Goal: Obtain resource: Obtain resource

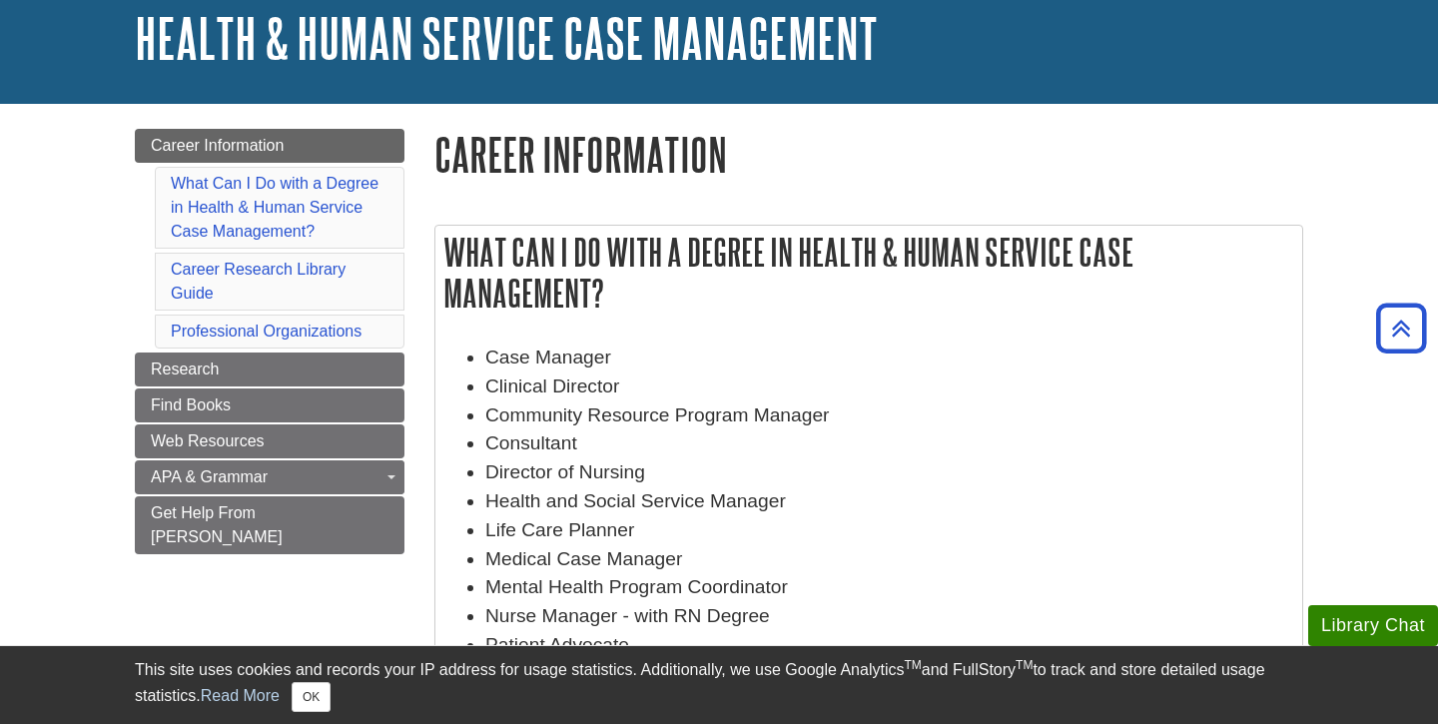
scroll to position [48, 0]
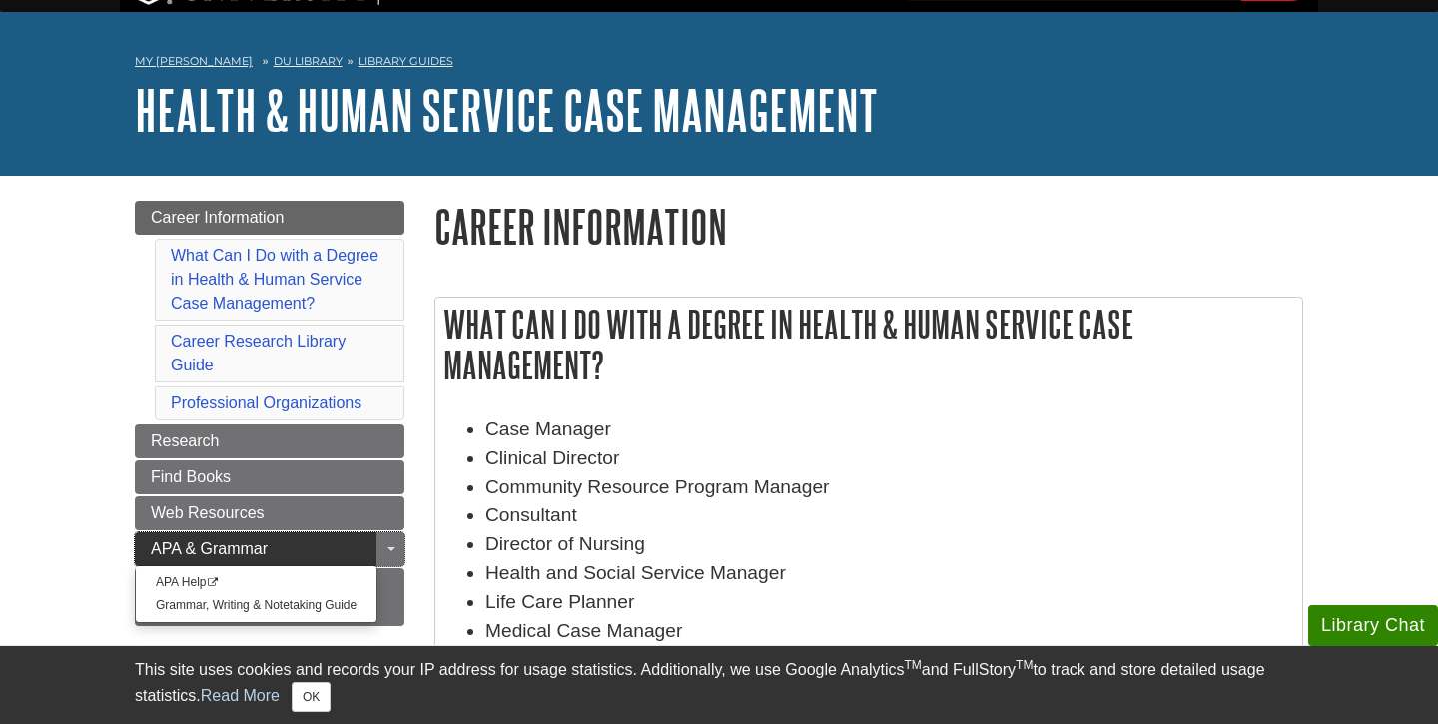
click at [357, 545] on link "APA & Grammar" at bounding box center [270, 549] width 270 height 34
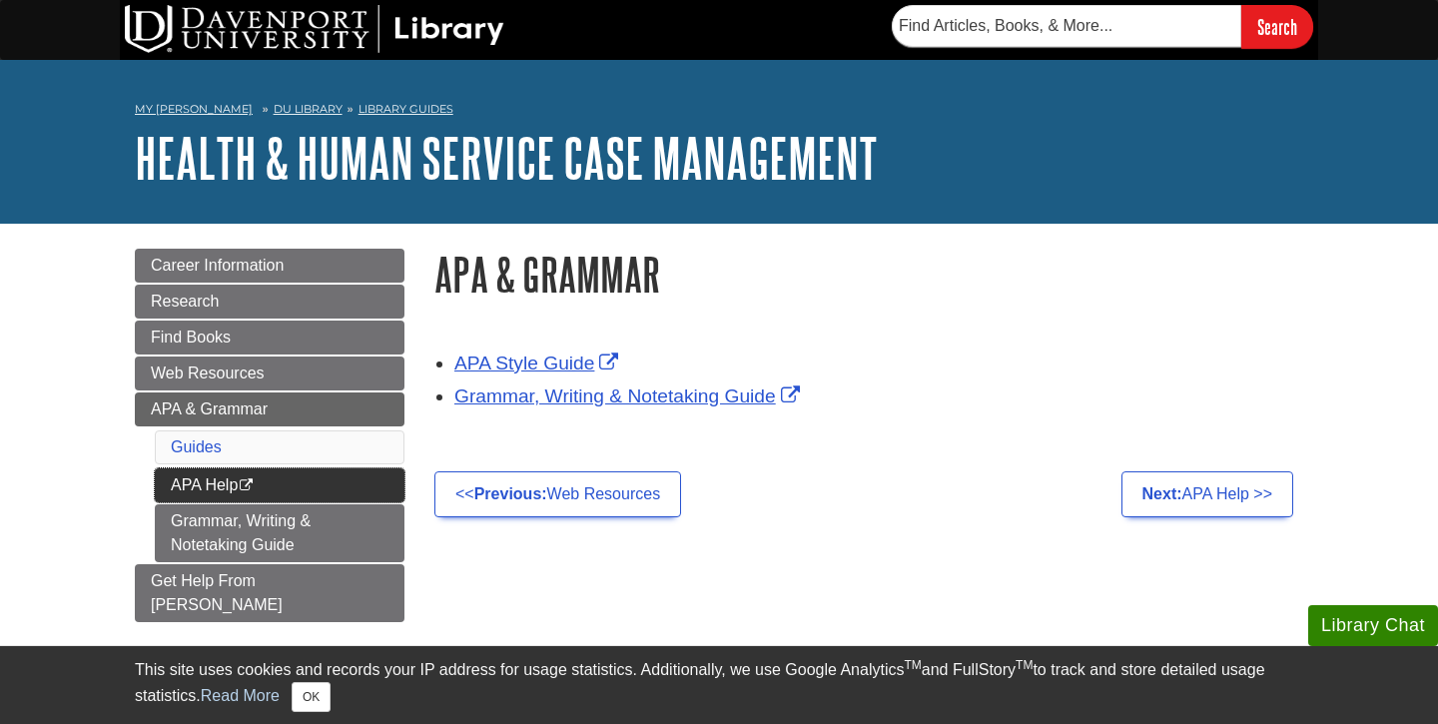
click at [353, 481] on link "APA Help This link opens in a new window" at bounding box center [280, 485] width 250 height 34
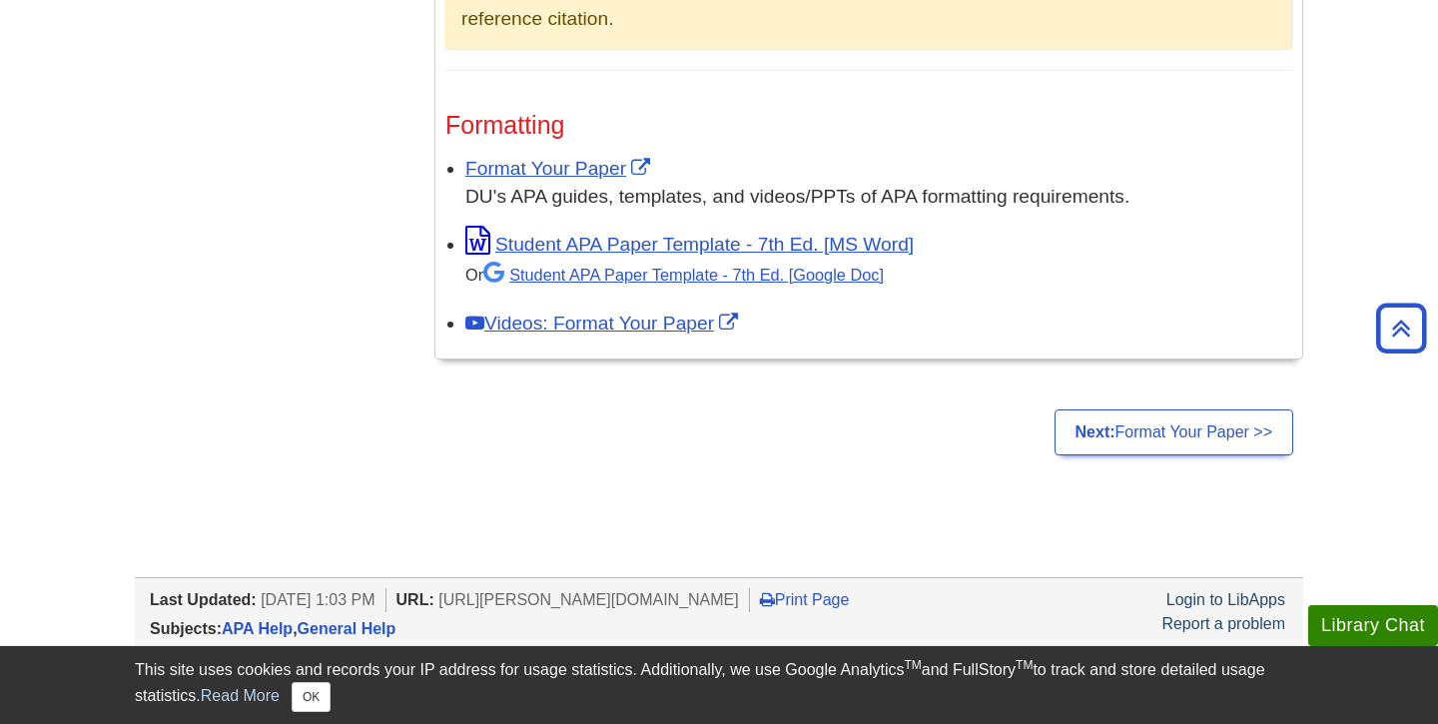
scroll to position [1726, 0]
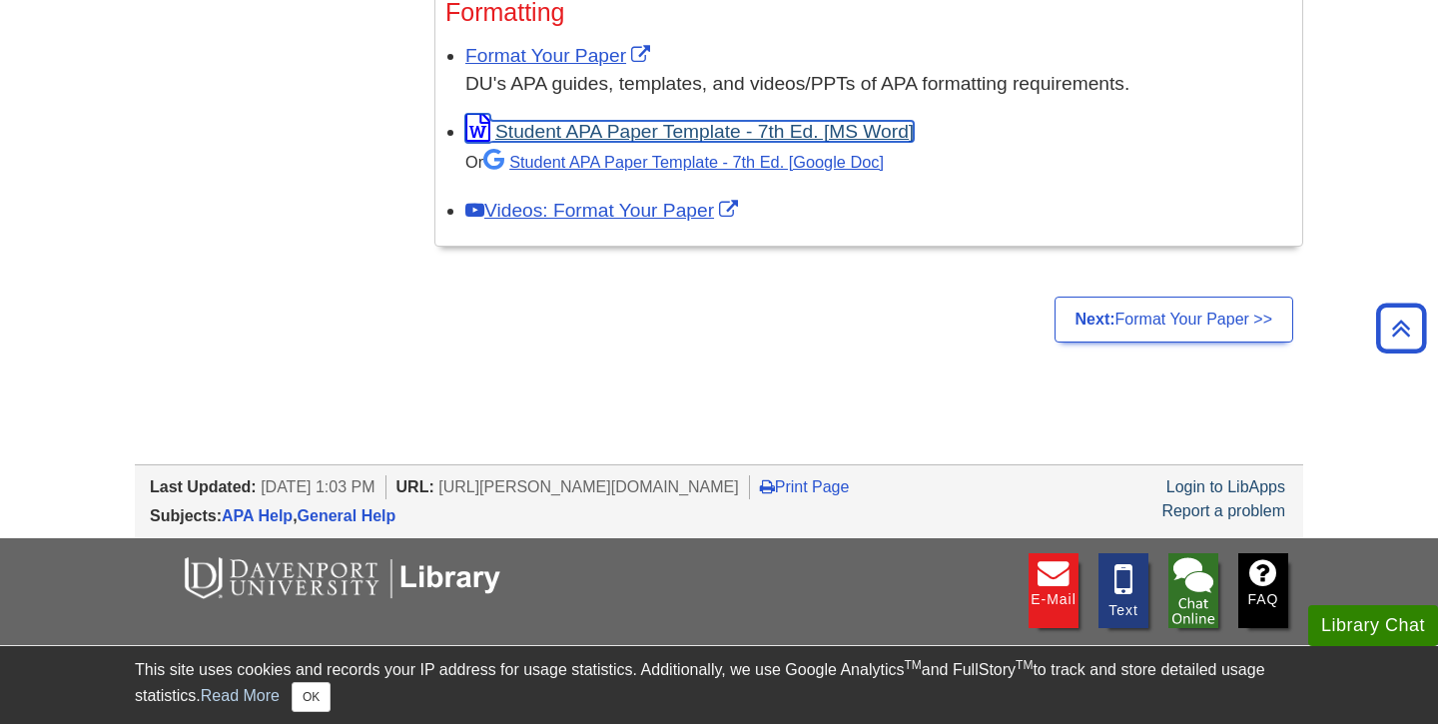
click at [606, 130] on link "Student APA Paper Template - 7th Ed. [MS Word]" at bounding box center [689, 131] width 448 height 21
